Goal: Task Accomplishment & Management: Use online tool/utility

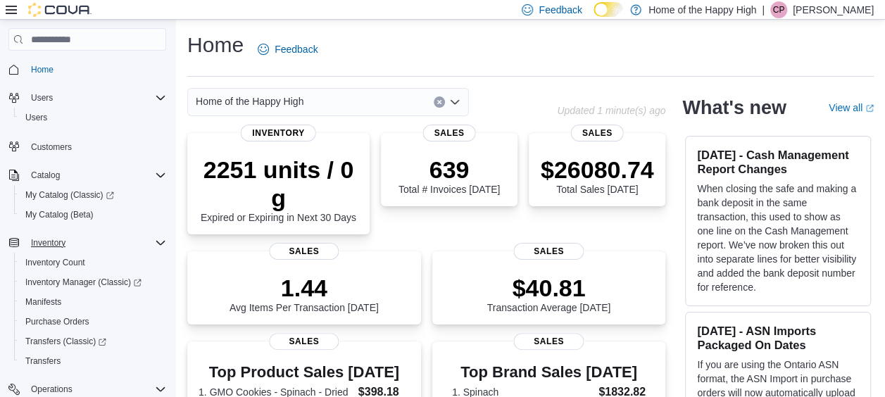
click at [160, 239] on icon "Complex example" at bounding box center [160, 242] width 11 height 11
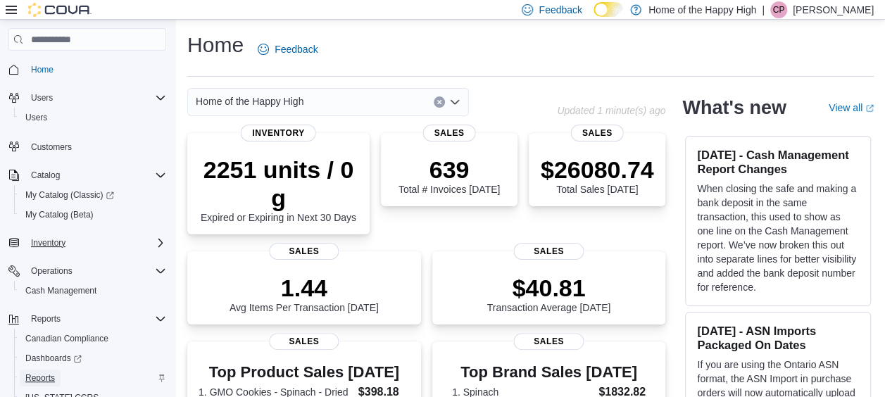
click at [46, 385] on span "Reports" at bounding box center [40, 377] width 30 height 17
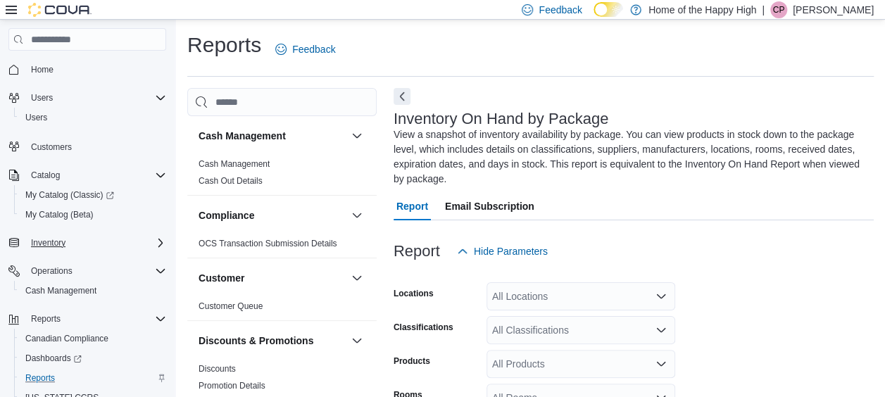
scroll to position [77, 0]
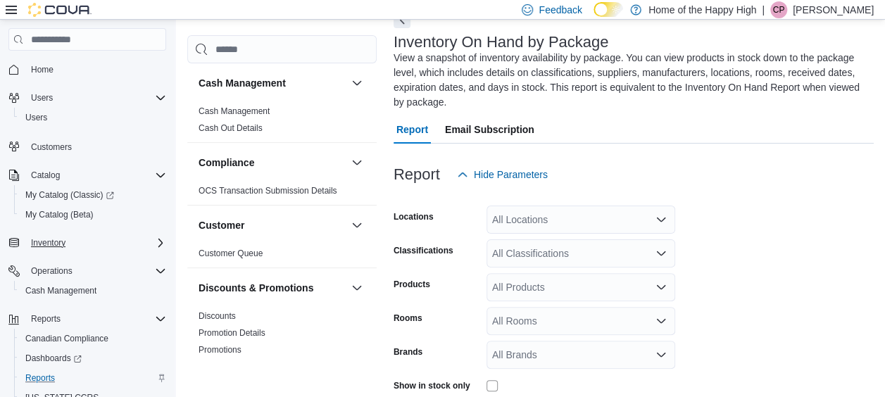
click at [620, 221] on div "All Locations" at bounding box center [580, 220] width 189 height 28
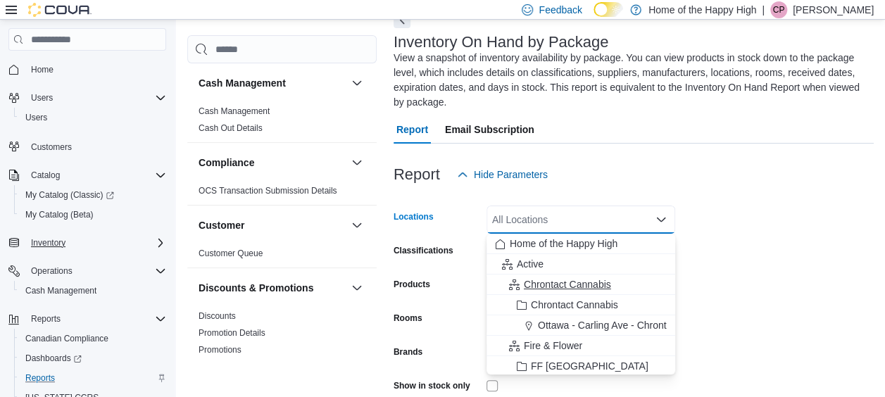
click at [510, 284] on icon "Choose from the following options" at bounding box center [514, 284] width 11 height 11
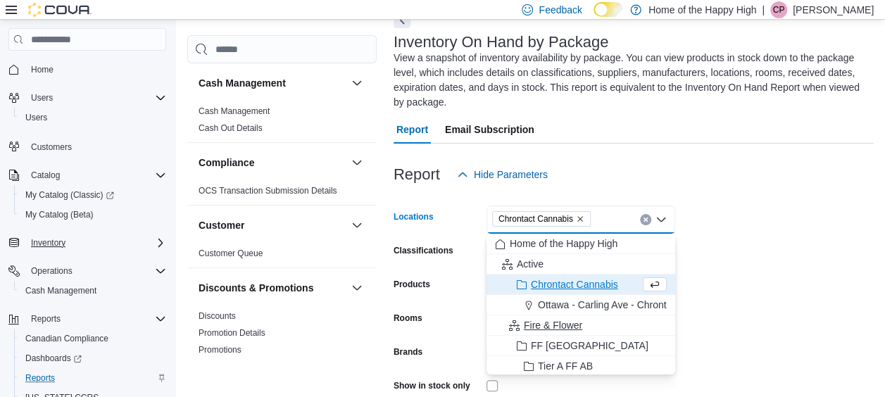
click at [514, 331] on span "Choose from the following options" at bounding box center [516, 325] width 15 height 14
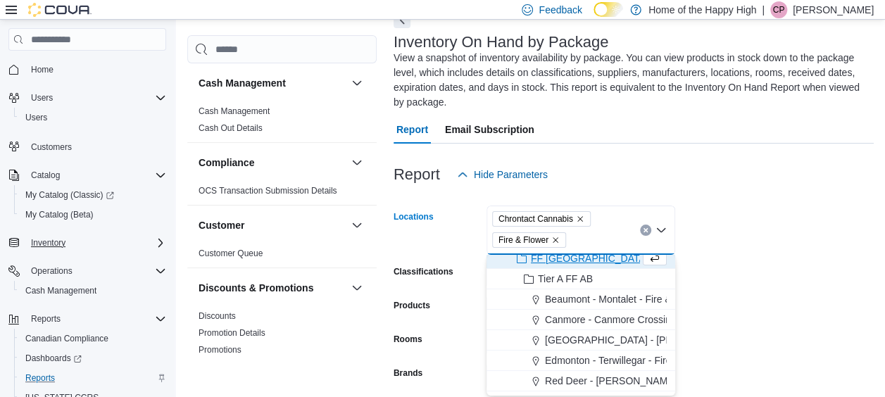
scroll to position [22, 0]
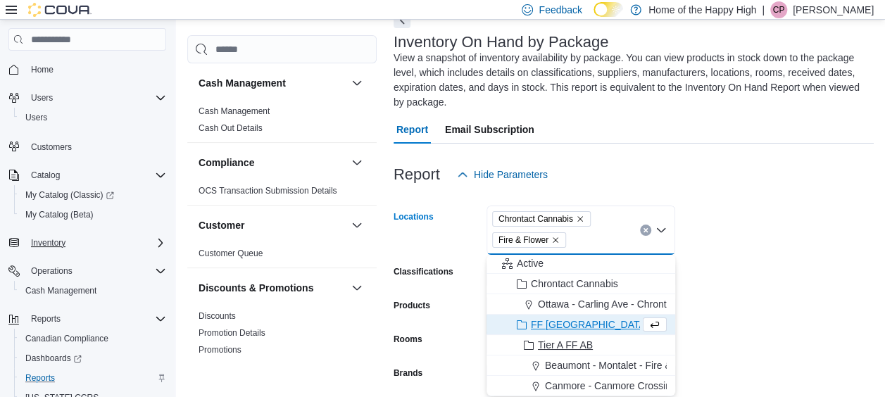
click at [529, 343] on icon "Choose from the following options" at bounding box center [528, 345] width 11 height 11
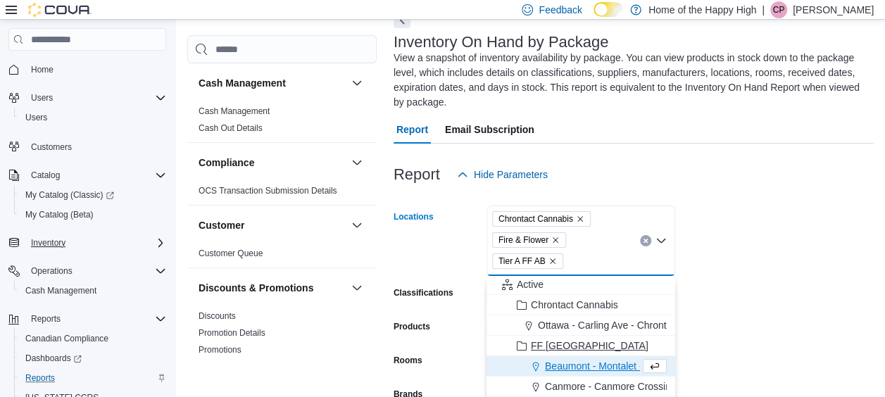
click at [518, 349] on icon "Choose from the following options" at bounding box center [521, 346] width 11 height 11
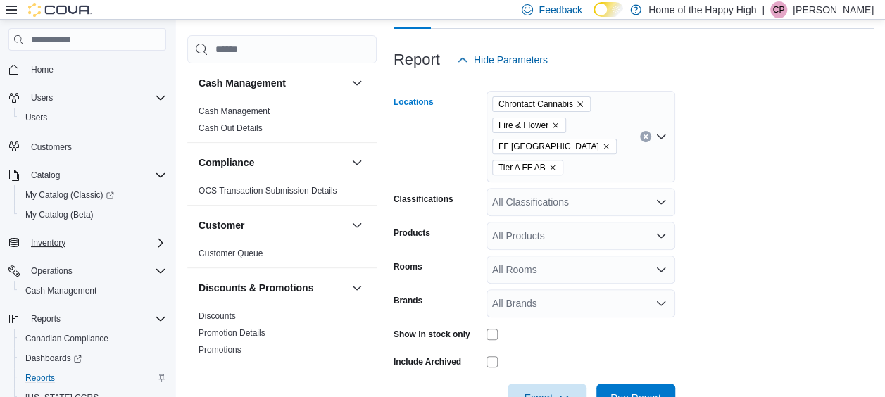
scroll to position [195, 0]
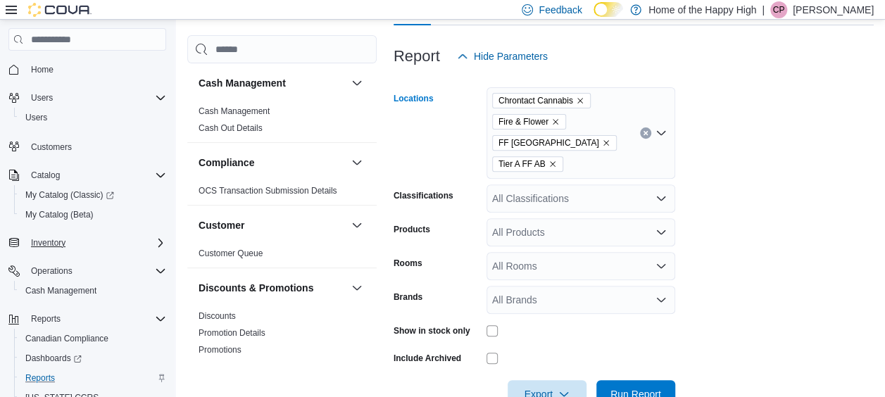
click at [579, 97] on icon "Remove Chrontact Cannabis from selection in this group" at bounding box center [580, 100] width 8 height 8
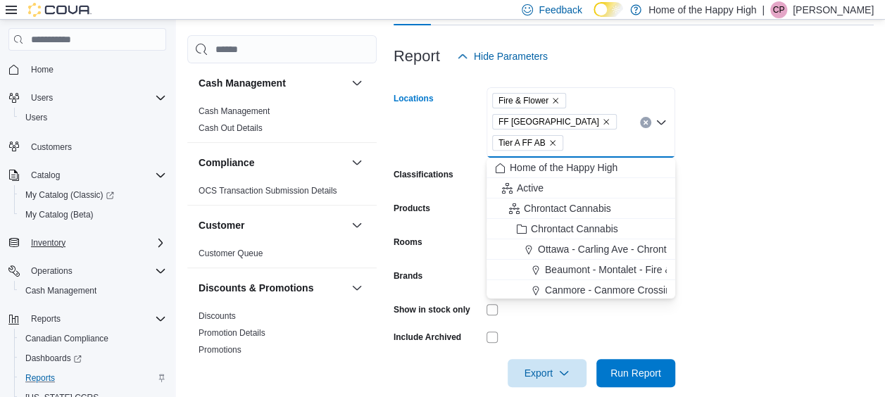
click at [557, 99] on icon "Remove Fire & Flower from selection in this group" at bounding box center [555, 100] width 8 height 8
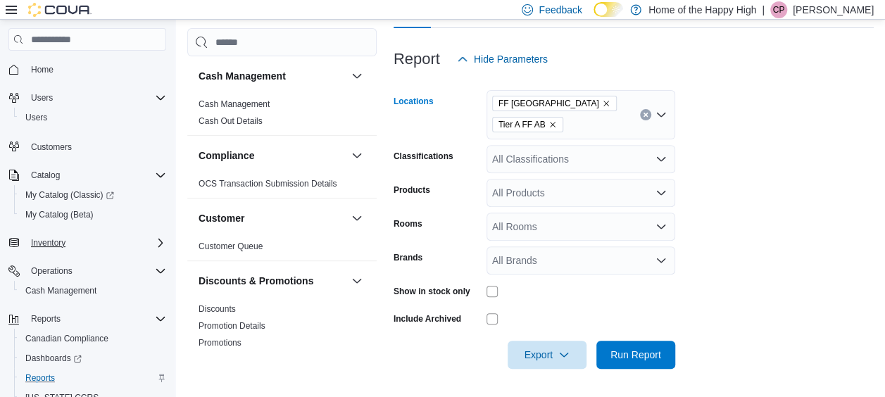
click at [547, 107] on span "FF [GEOGRAPHIC_DATA]" at bounding box center [554, 103] width 112 height 14
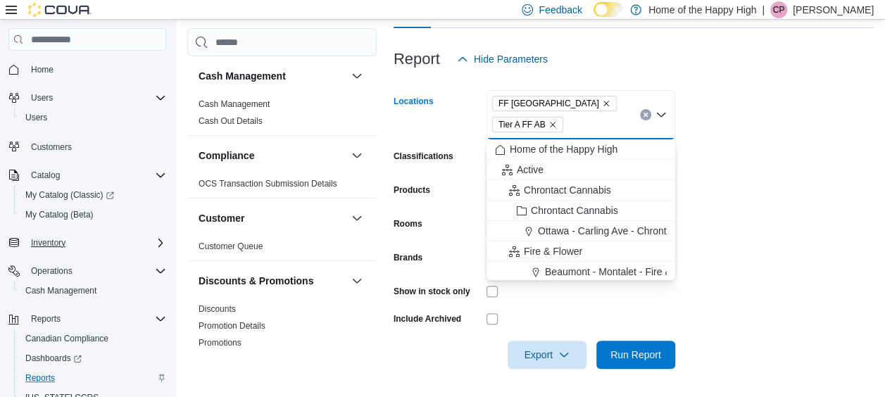
click at [547, 107] on span "FF [GEOGRAPHIC_DATA]" at bounding box center [554, 103] width 112 height 14
click at [603, 101] on icon "Remove FF Alberta from selection in this group" at bounding box center [606, 104] width 6 height 6
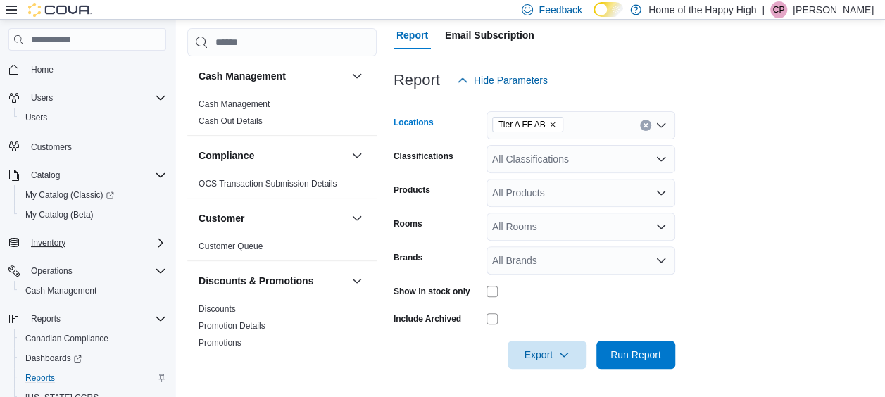
click at [552, 127] on icon "Remove Tier A FF AB from selection in this group" at bounding box center [552, 124] width 8 height 8
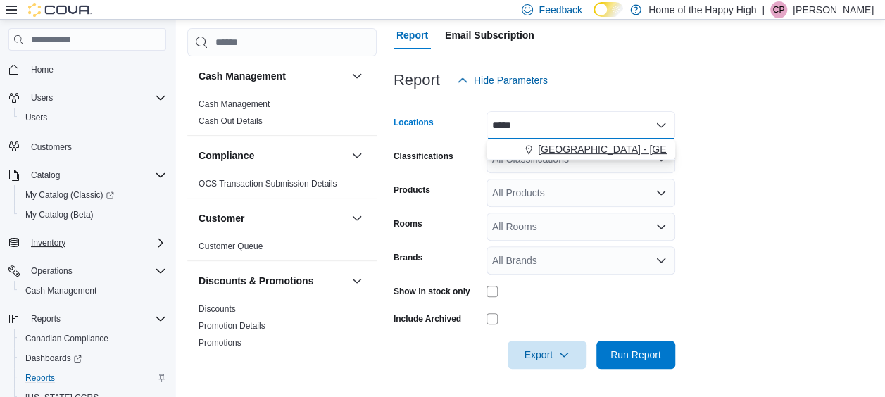
type input "*****"
click at [570, 147] on span "[GEOGRAPHIC_DATA] - [GEOGRAPHIC_DATA] - Pop's Cannabis" at bounding box center [683, 149] width 291 height 14
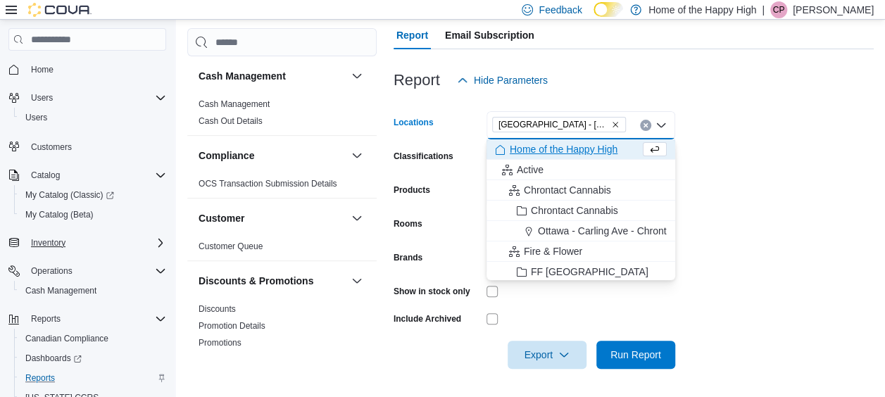
click at [750, 138] on form "Locations [GEOGRAPHIC_DATA] - [GEOGRAPHIC_DATA] - Pop's Cannabis Combo box. Sel…" at bounding box center [633, 231] width 480 height 274
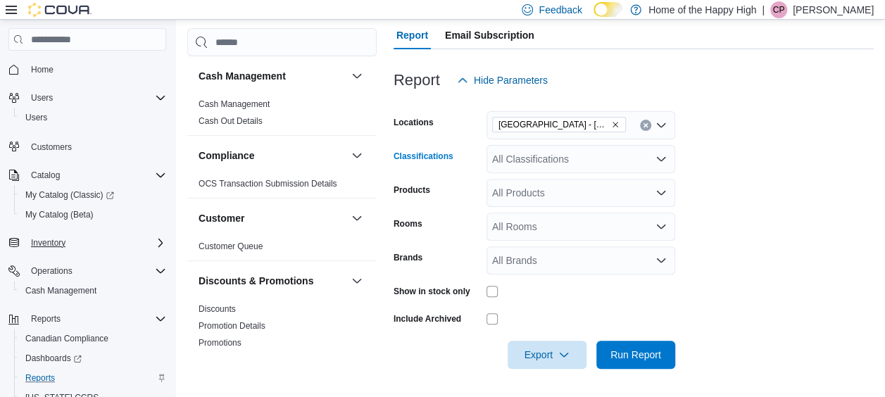
click at [618, 163] on div "All Classifications" at bounding box center [580, 159] width 189 height 28
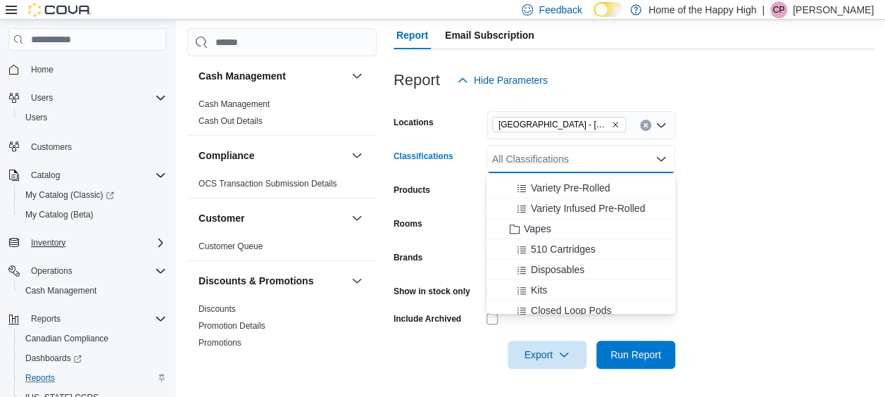
scroll to position [309, 0]
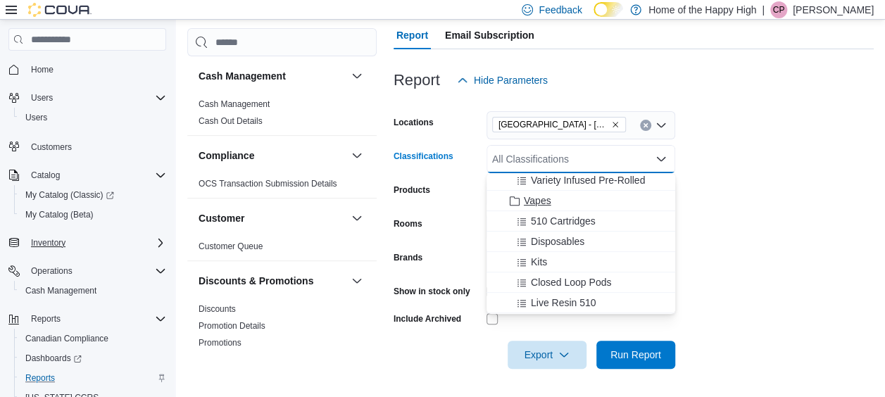
click at [642, 198] on div "Vapes" at bounding box center [581, 201] width 172 height 14
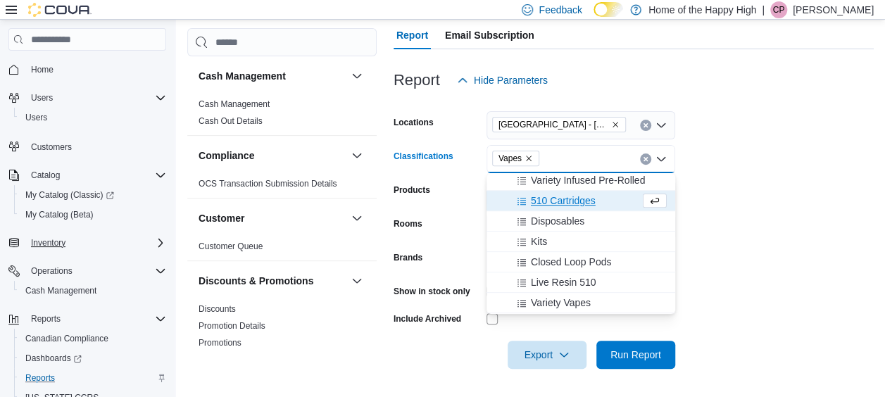
click at [764, 260] on form "Locations [GEOGRAPHIC_DATA] - [GEOGRAPHIC_DATA] - Pop's Cannabis Classification…" at bounding box center [633, 231] width 480 height 274
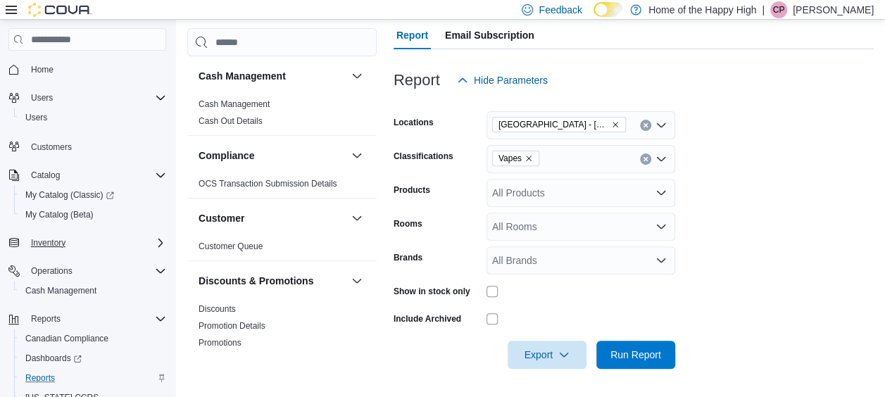
click at [630, 196] on div "All Products" at bounding box center [580, 193] width 189 height 28
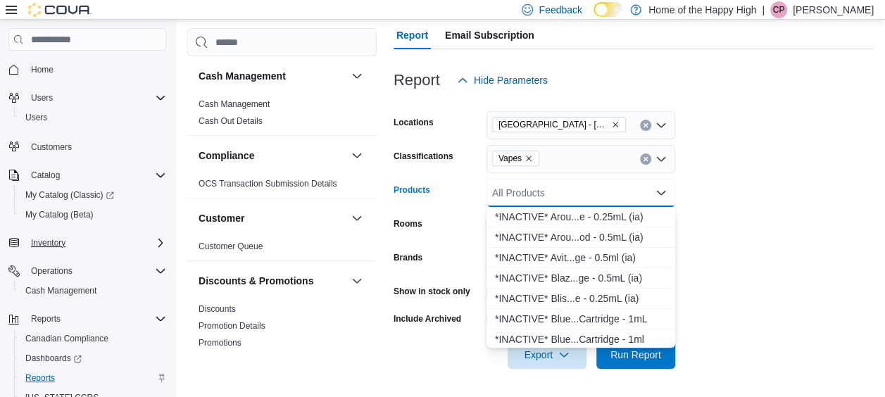
click at [761, 219] on form "Locations [GEOGRAPHIC_DATA] - [GEOGRAPHIC_DATA] - Pop's Cannabis Classification…" at bounding box center [633, 231] width 480 height 274
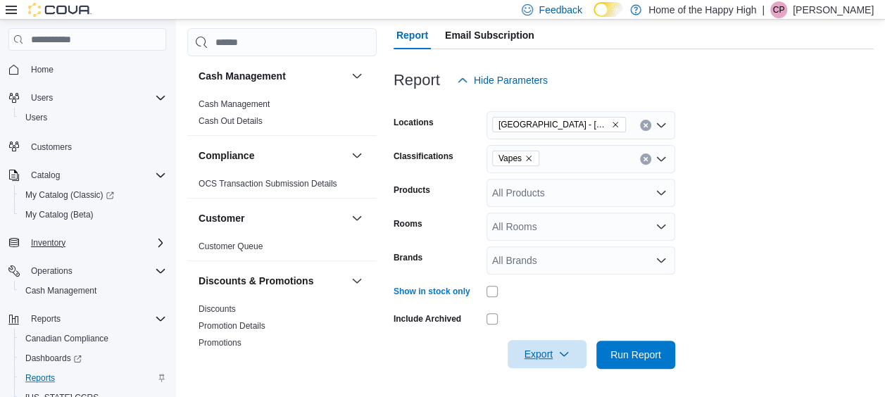
click at [554, 353] on span "Export" at bounding box center [547, 354] width 62 height 28
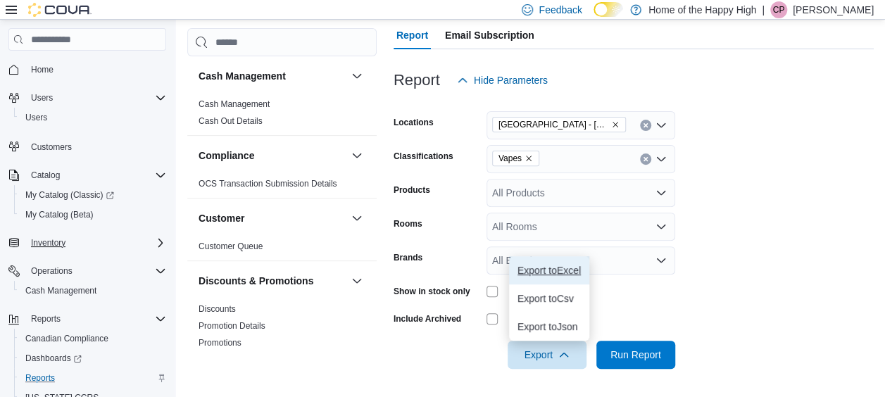
click at [557, 274] on span "Export to Excel" at bounding box center [548, 270] width 63 height 11
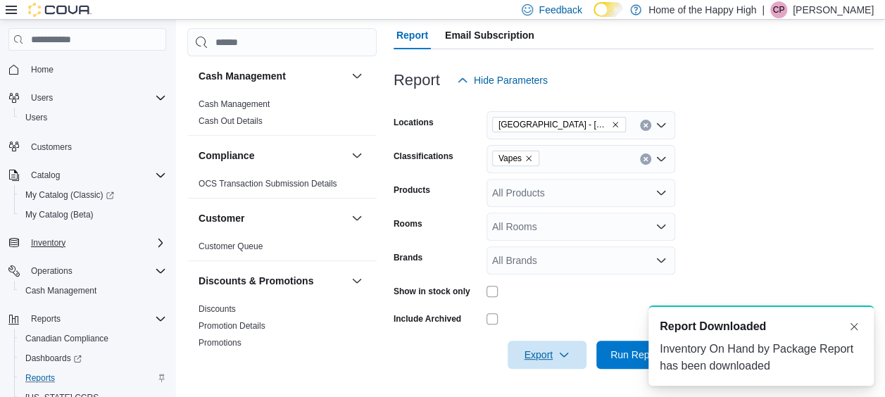
scroll to position [0, 0]
